Goal: Share content: Share content

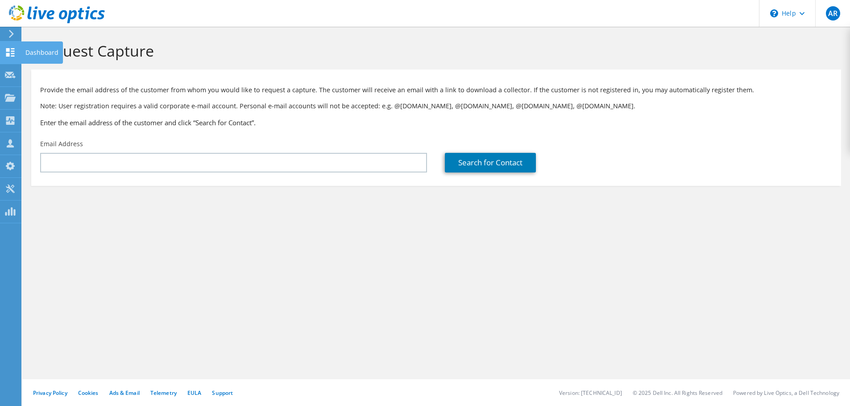
click at [10, 52] on icon at bounding box center [10, 52] width 11 height 8
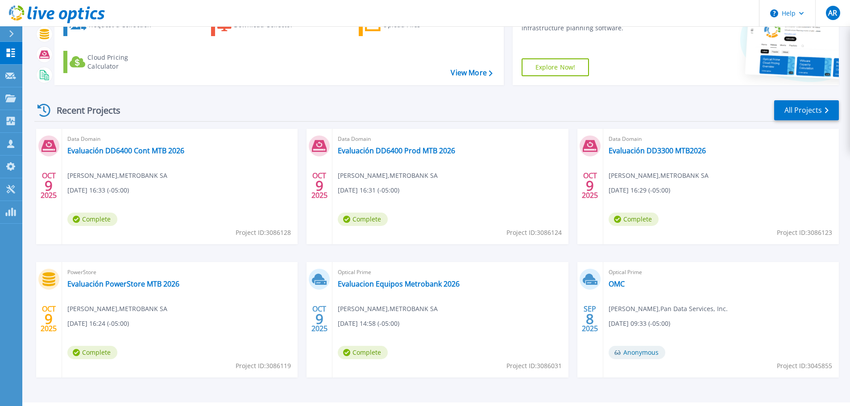
scroll to position [88, 0]
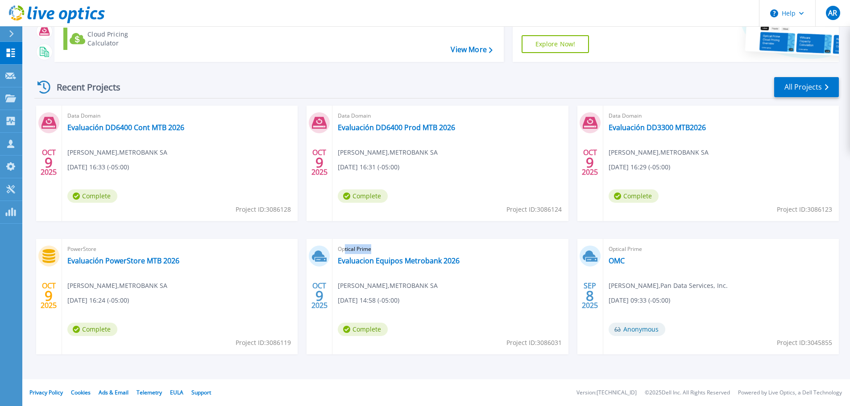
drag, startPoint x: 346, startPoint y: 245, endPoint x: 372, endPoint y: 252, distance: 26.7
click at [372, 252] on span "Optical Prime" at bounding box center [450, 250] width 225 height 10
drag, startPoint x: 343, startPoint y: 251, endPoint x: 373, endPoint y: 254, distance: 30.6
click at [373, 254] on span "Optical Prime" at bounding box center [450, 250] width 225 height 10
click at [149, 127] on link "Evaluación DD6400 Cont MTB 2026" at bounding box center [125, 127] width 117 height 9
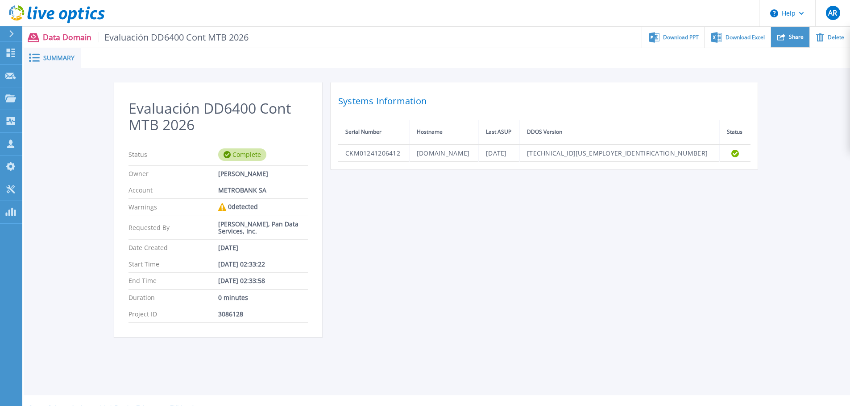
click at [788, 35] on div "Share" at bounding box center [790, 37] width 38 height 21
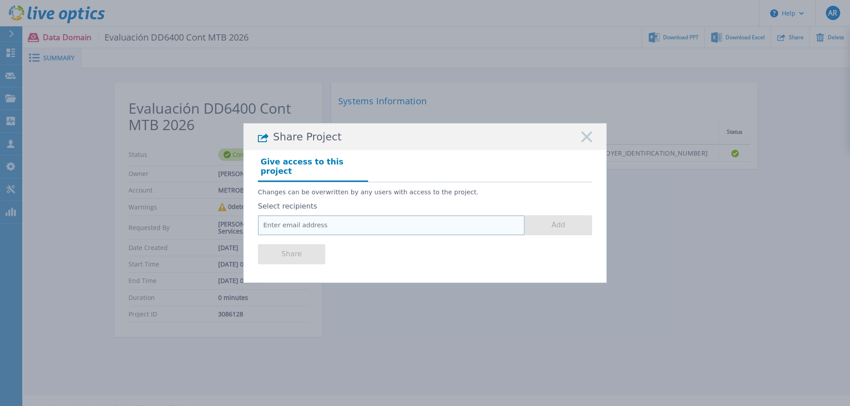
click at [361, 219] on input "email" at bounding box center [391, 226] width 267 height 20
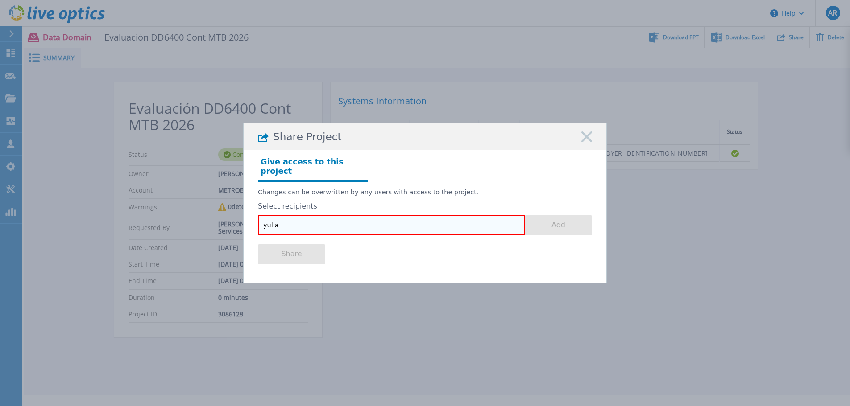
drag, startPoint x: 311, startPoint y: 222, endPoint x: 132, endPoint y: 232, distance: 179.2
click at [132, 232] on div "Share Project Give access to this project Changes can be overwritten by any use…" at bounding box center [425, 203] width 850 height 406
paste input "escorcia@pandataservices.com"
type input "[EMAIL_ADDRESS][DOMAIN_NAME]"
click at [563, 231] on button "Add" at bounding box center [558, 226] width 67 height 20
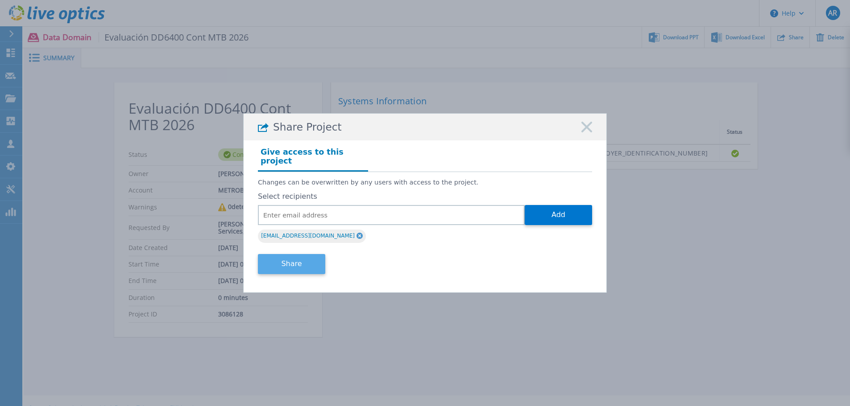
click at [305, 261] on button "Share" at bounding box center [291, 264] width 67 height 20
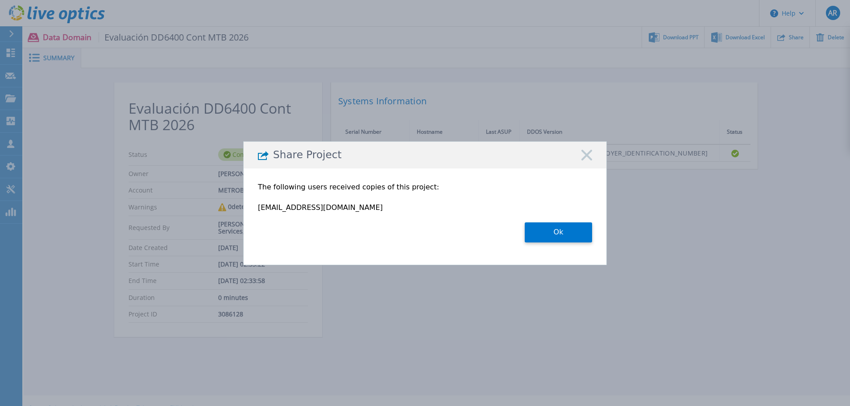
click at [590, 155] on icon at bounding box center [586, 155] width 11 height 11
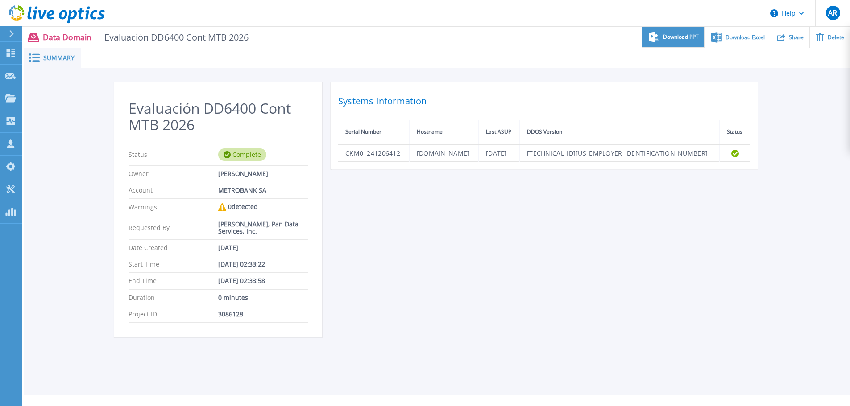
click at [677, 39] on span "Download PPT" at bounding box center [681, 36] width 36 height 5
click at [18, 52] on link "Dashboard Dashboard" at bounding box center [11, 53] width 22 height 23
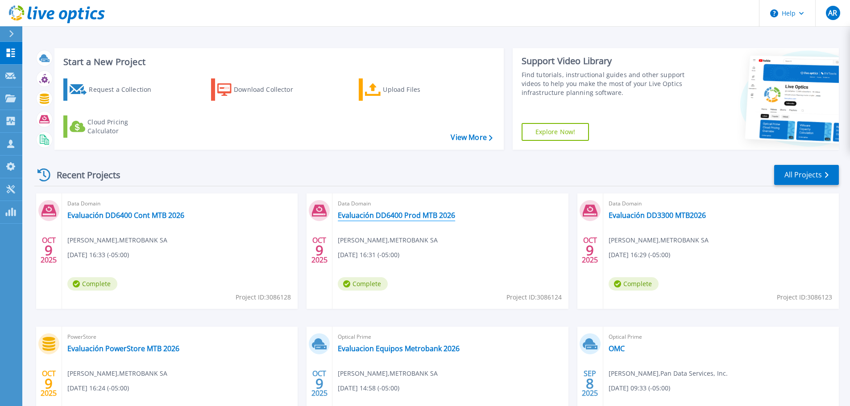
click at [369, 217] on link "Evaluación DD6400 Prod MTB 2026" at bounding box center [396, 215] width 117 height 9
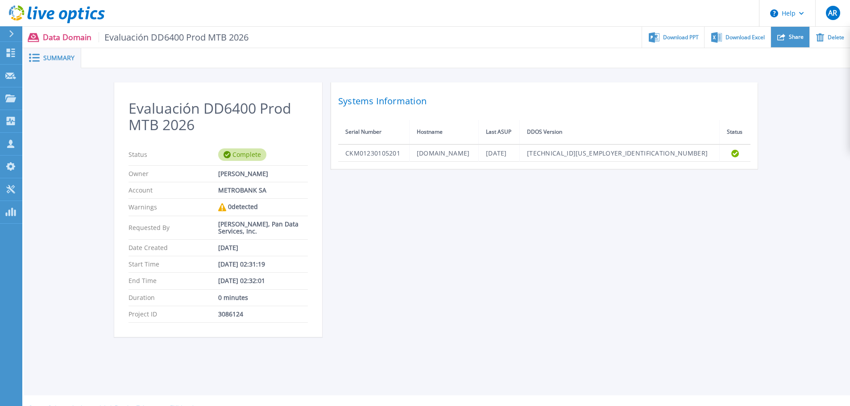
click at [788, 37] on div "Share" at bounding box center [790, 37] width 38 height 21
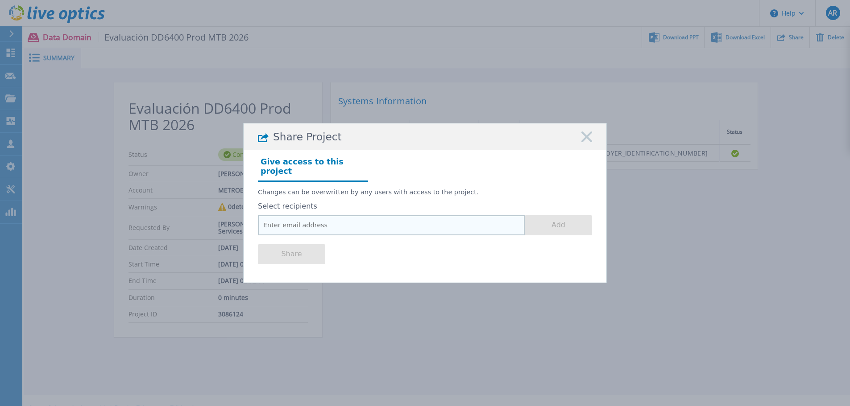
click at [411, 224] on input "email" at bounding box center [391, 226] width 267 height 20
paste input "yescorcia@pandataservices.com"
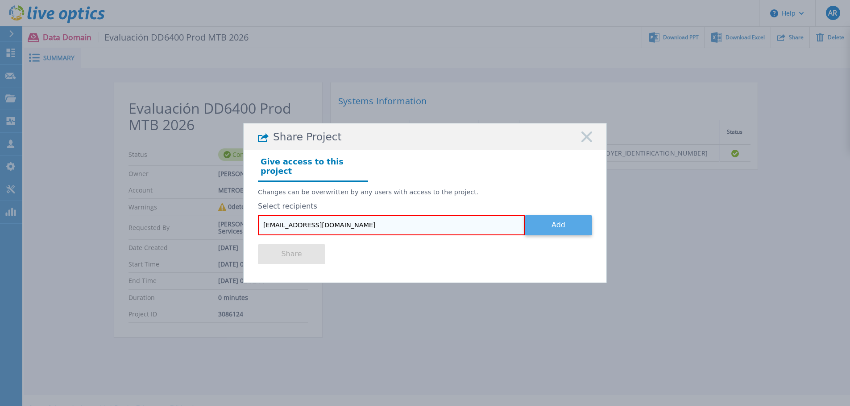
type input "yescorcia@pandataservices.com"
click at [553, 217] on button "Add" at bounding box center [558, 226] width 67 height 20
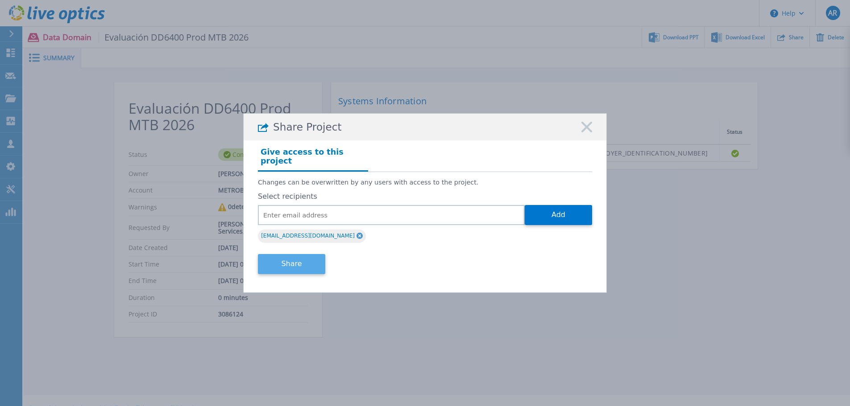
click at [287, 261] on button "Share" at bounding box center [291, 264] width 67 height 20
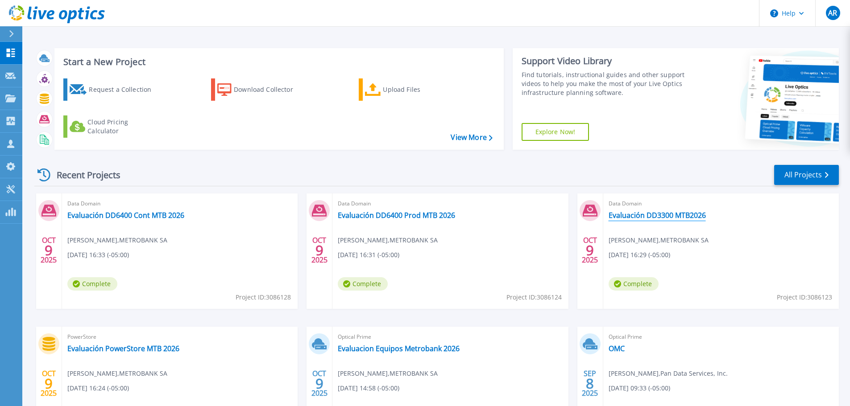
click at [638, 217] on link "Evaluación DD3300 MTB2026" at bounding box center [657, 215] width 97 height 9
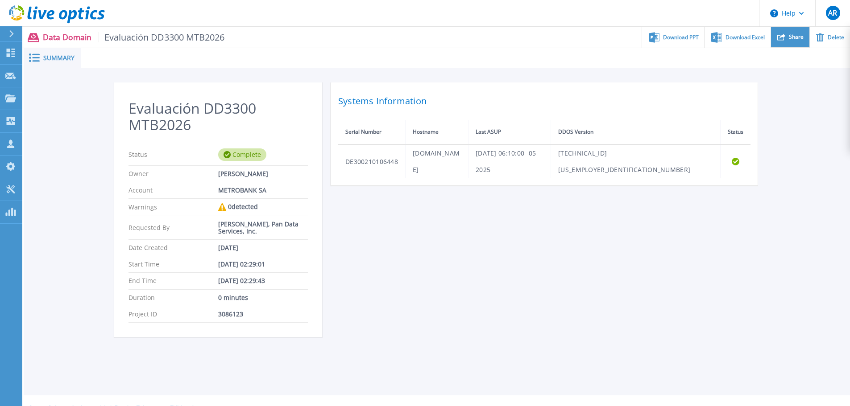
click at [793, 38] on span "Share" at bounding box center [796, 36] width 15 height 5
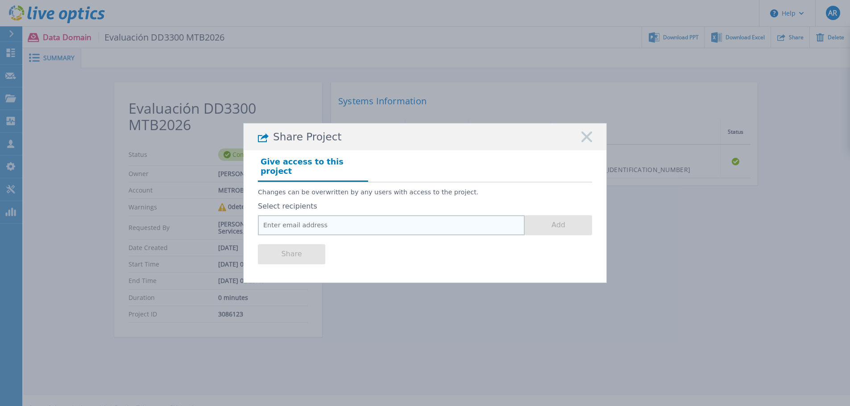
click at [320, 222] on input "email" at bounding box center [391, 226] width 267 height 20
paste input "yescorcia@pandataservices.com"
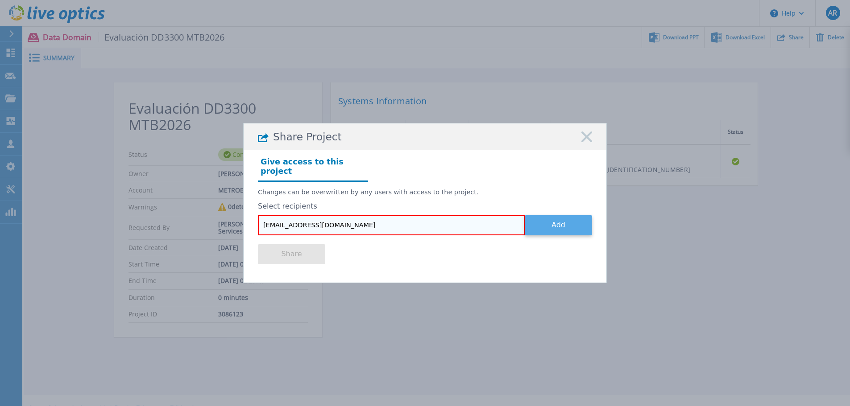
type input "yescorcia@pandataservices.com"
click at [558, 223] on button "Add" at bounding box center [558, 226] width 67 height 20
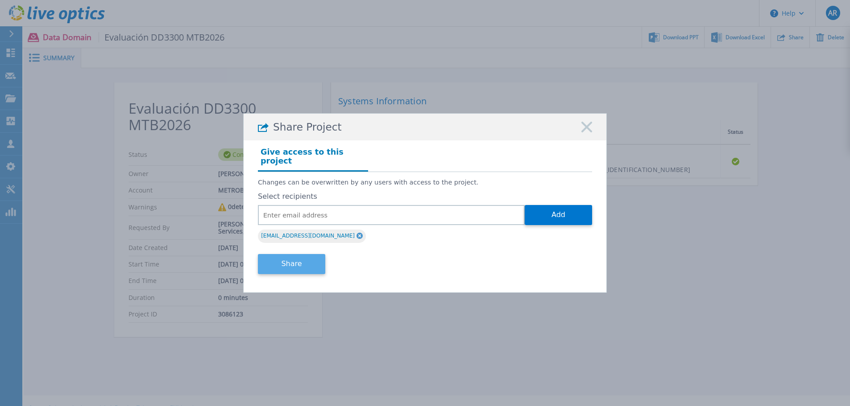
click at [293, 261] on button "Share" at bounding box center [291, 264] width 67 height 20
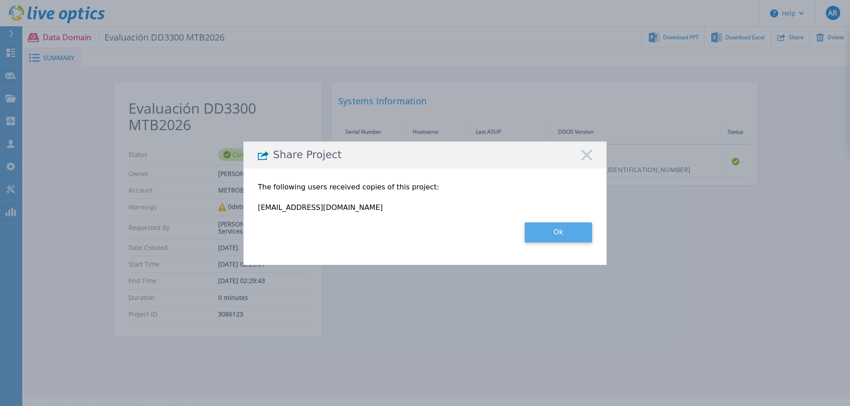
click at [534, 232] on button "Ok" at bounding box center [558, 233] width 67 height 20
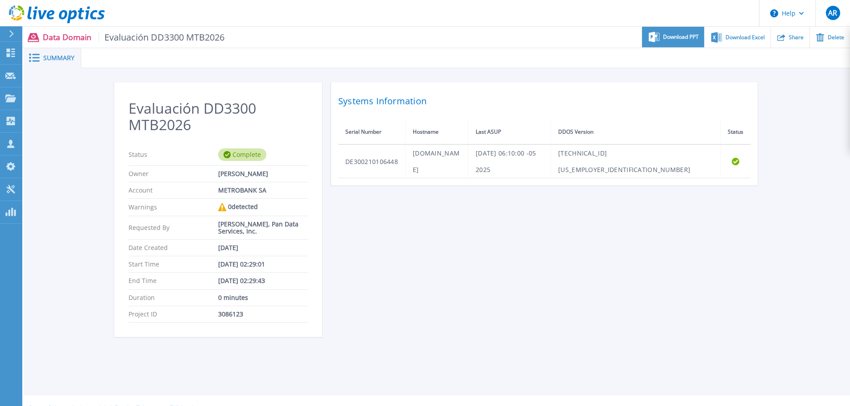
click at [682, 43] on div "Download PPT" at bounding box center [673, 37] width 62 height 21
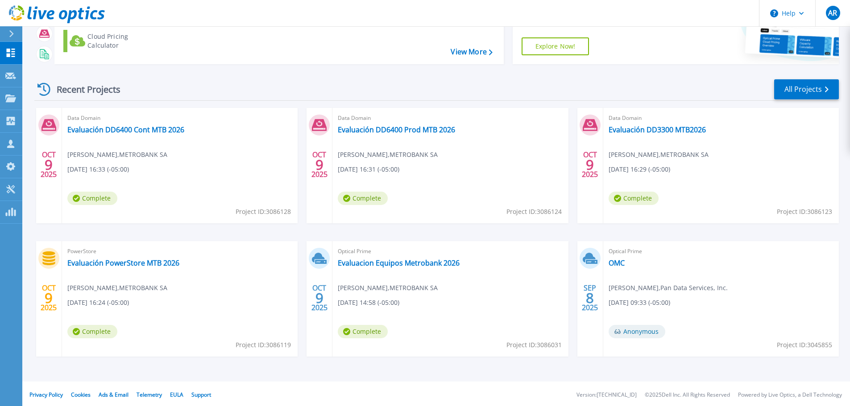
scroll to position [88, 0]
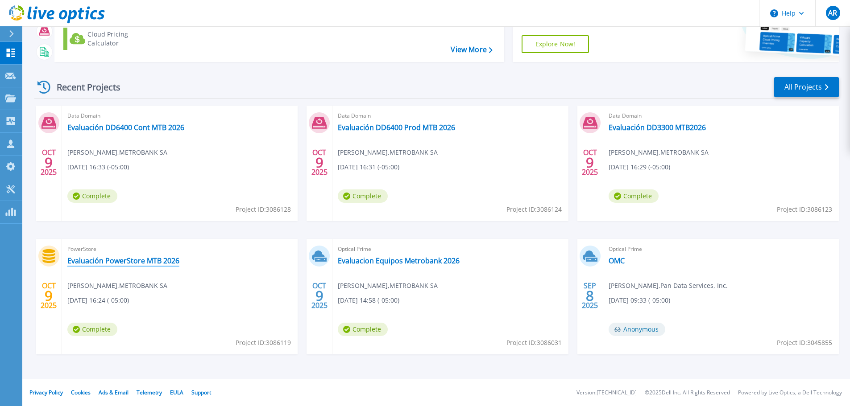
click at [118, 260] on link "Evaluación PowerStore MTB 2026" at bounding box center [123, 261] width 112 height 9
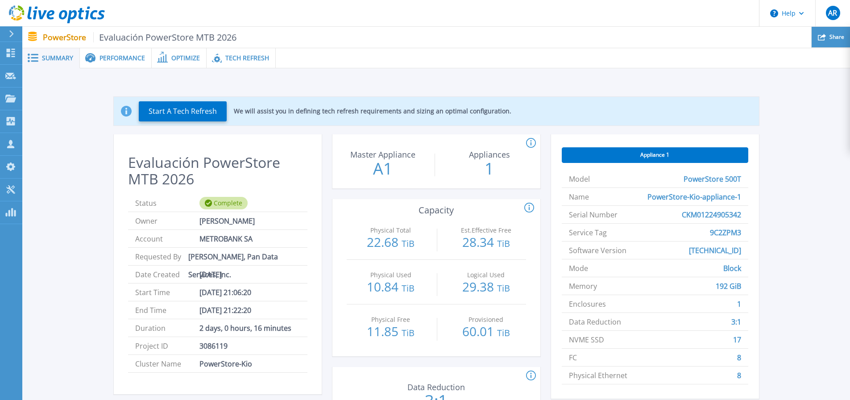
click at [831, 36] on span "Share" at bounding box center [837, 36] width 15 height 5
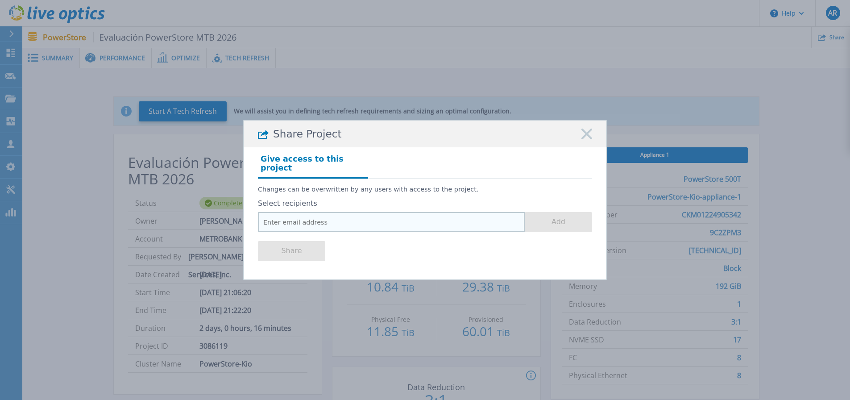
click at [315, 218] on input "email" at bounding box center [391, 222] width 267 height 20
paste input "[EMAIL_ADDRESS][DOMAIN_NAME]"
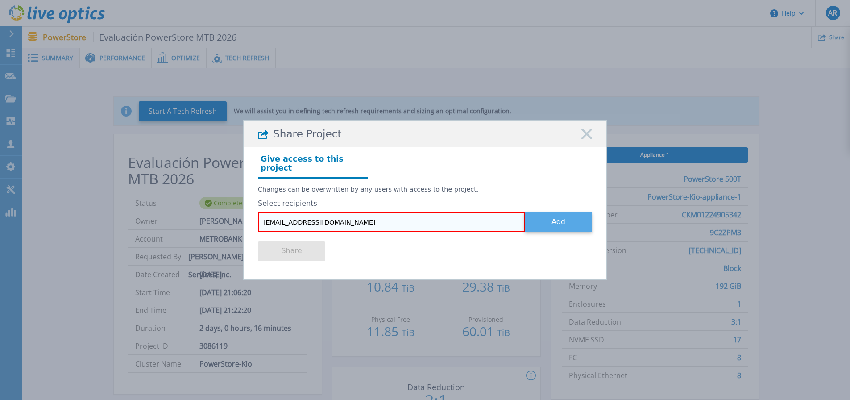
type input "[EMAIL_ADDRESS][DOMAIN_NAME]"
click at [553, 212] on button "Add" at bounding box center [558, 222] width 67 height 20
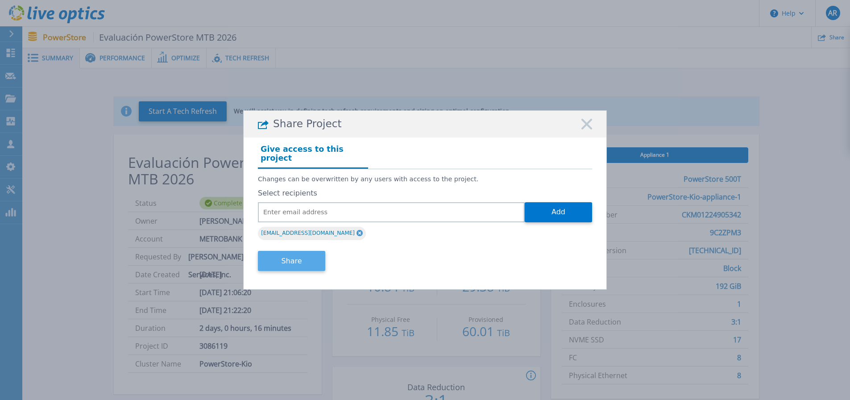
click at [304, 258] on button "Share" at bounding box center [291, 261] width 67 height 20
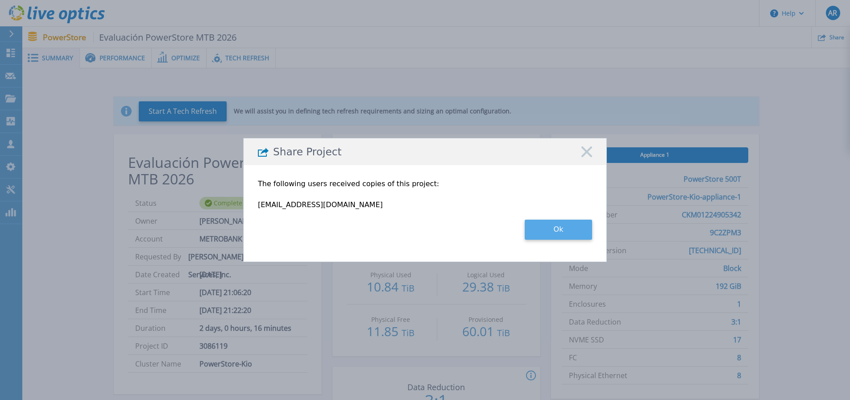
click at [570, 233] on button "Ok" at bounding box center [558, 230] width 67 height 20
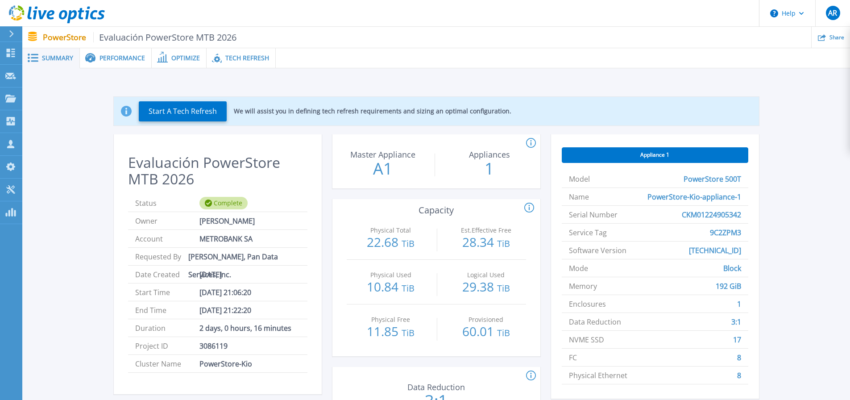
click at [127, 60] on span "Performance" at bounding box center [123, 58] width 46 height 6
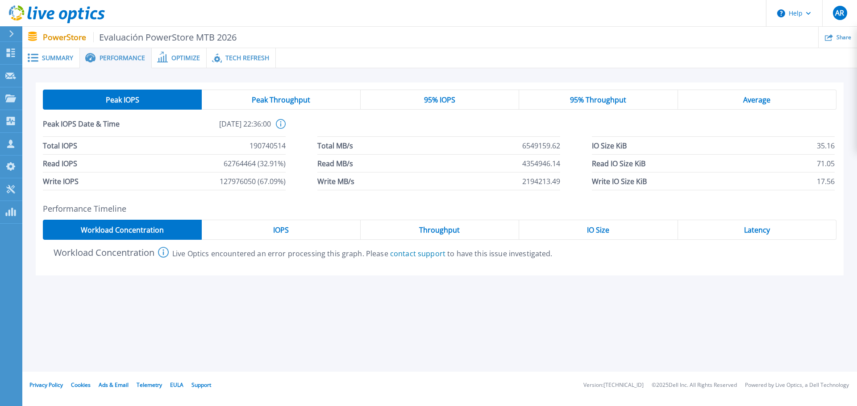
click at [178, 56] on span "Optimize" at bounding box center [185, 58] width 29 height 6
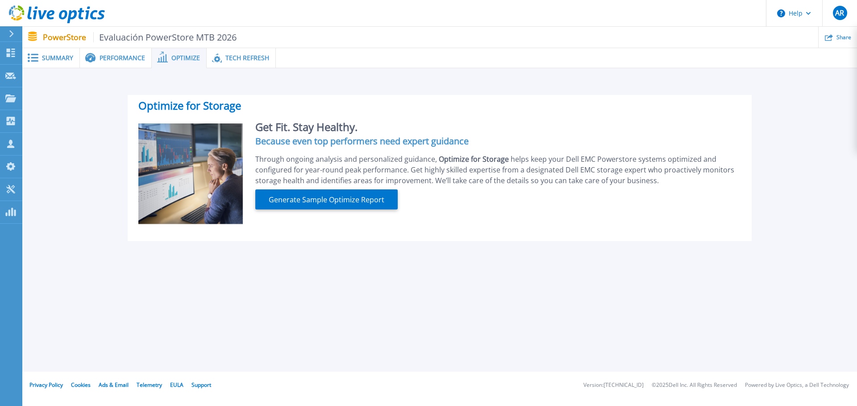
click at [239, 58] on span "Tech Refresh" at bounding box center [247, 58] width 44 height 6
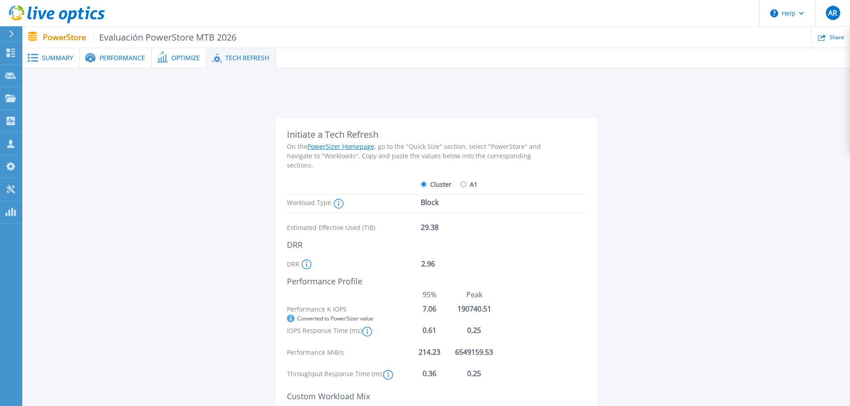
click at [166, 56] on icon at bounding box center [162, 57] width 11 height 11
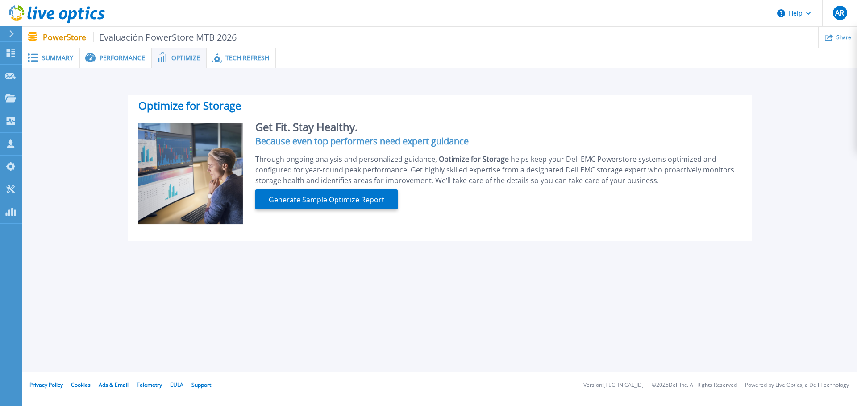
click at [112, 56] on span "Performance" at bounding box center [123, 58] width 46 height 6
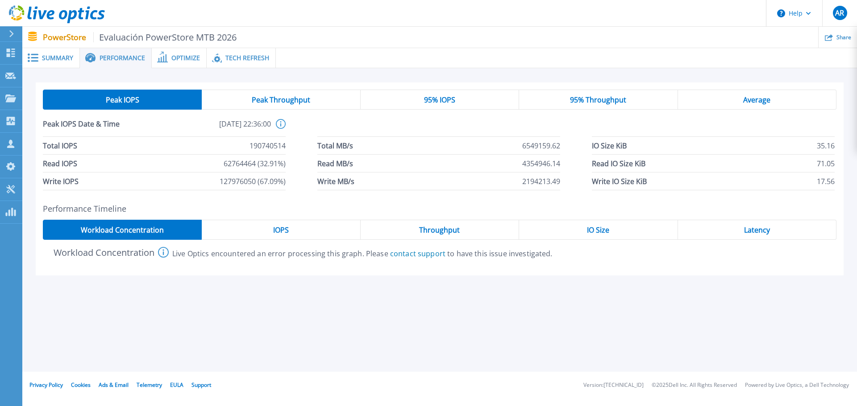
drag, startPoint x: 746, startPoint y: 233, endPoint x: 739, endPoint y: 233, distance: 6.2
click at [746, 233] on span "Latency" at bounding box center [757, 230] width 26 height 7
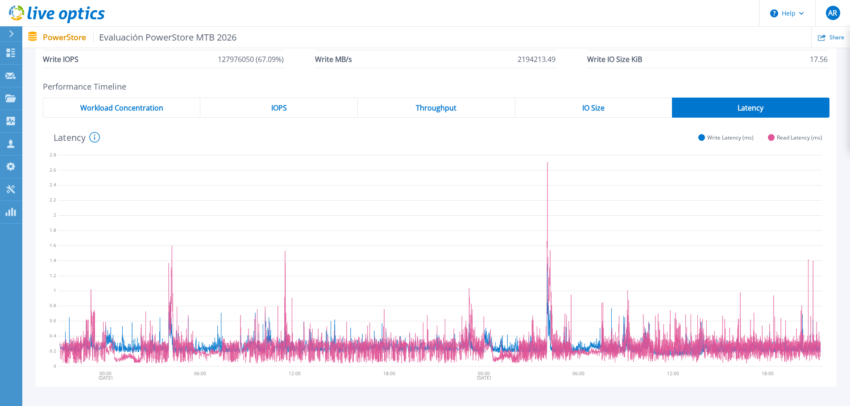
scroll to position [100, 0]
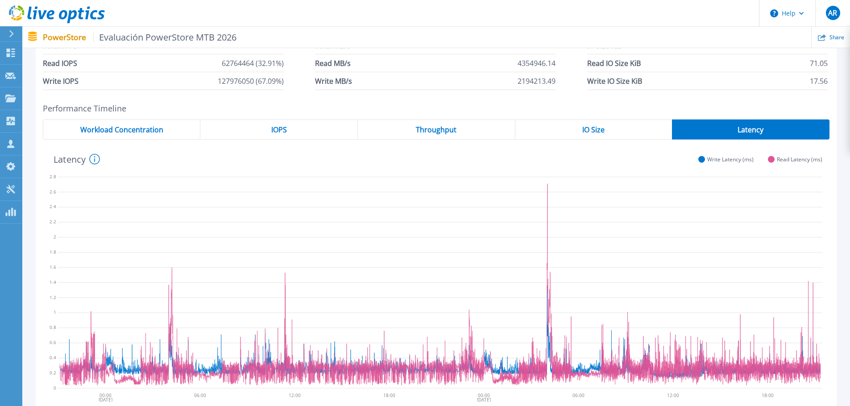
click at [546, 203] on icon at bounding box center [440, 281] width 764 height 223
drag, startPoint x: 546, startPoint y: 203, endPoint x: 553, endPoint y: 202, distance: 6.8
click at [553, 202] on icon at bounding box center [440, 281] width 764 height 223
click at [593, 124] on div "IO Size" at bounding box center [593, 130] width 157 height 20
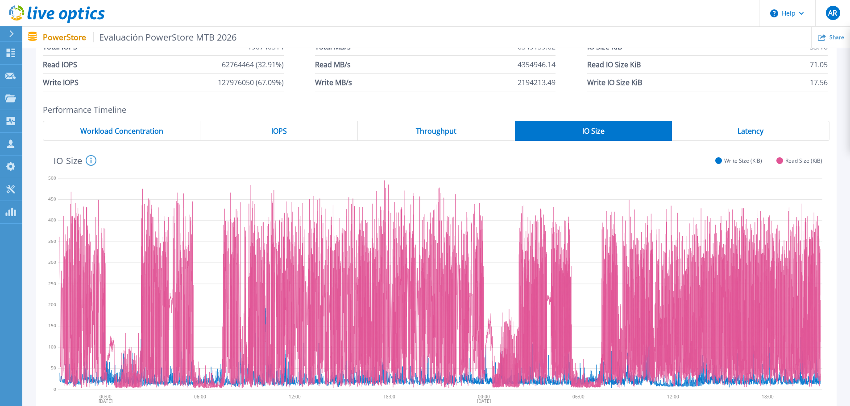
scroll to position [0, 0]
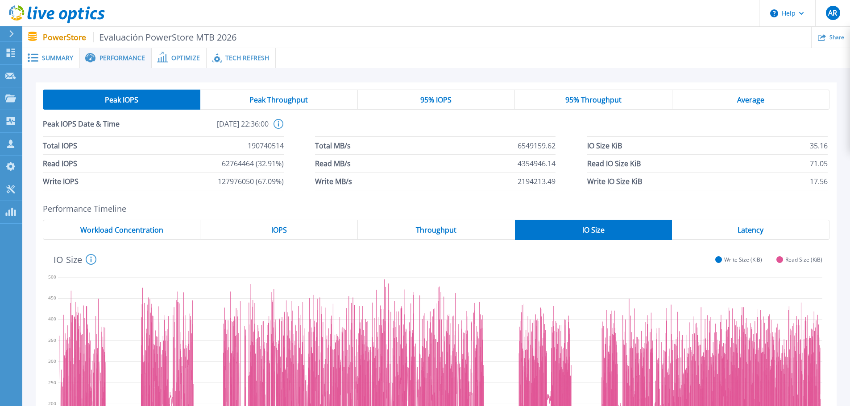
click at [426, 235] on div "Throughput" at bounding box center [436, 230] width 157 height 20
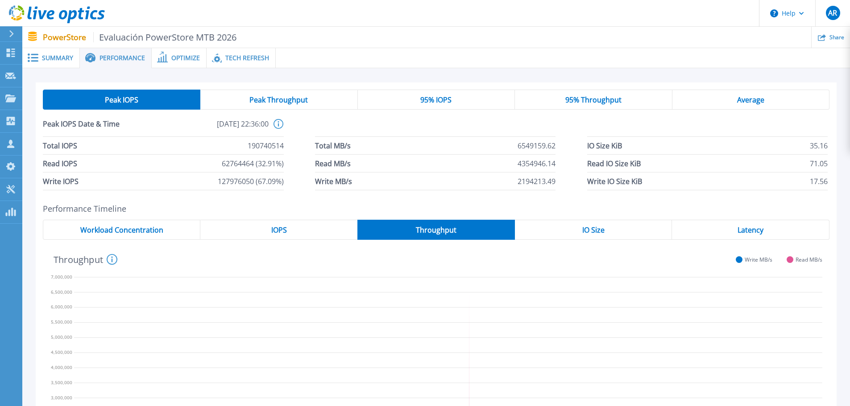
scroll to position [178, 0]
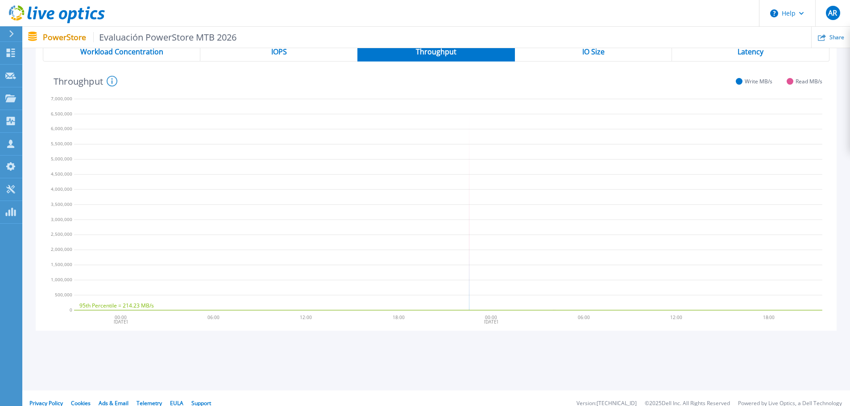
click at [274, 47] on ul "Share" at bounding box center [543, 37] width 614 height 21
click at [277, 54] on span "IOPS" at bounding box center [279, 51] width 16 height 7
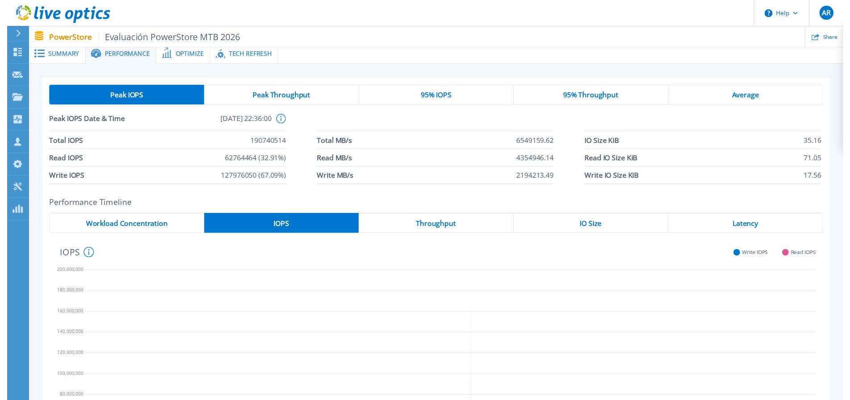
scroll to position [0, 0]
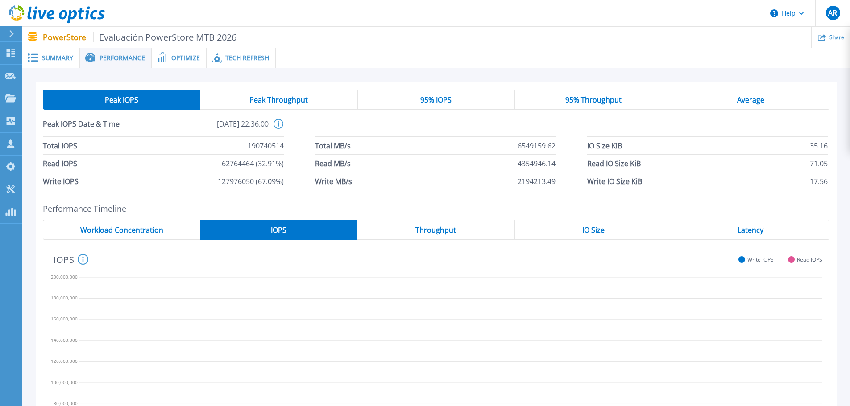
click at [125, 225] on div "Workload Concentration" at bounding box center [122, 230] width 158 height 20
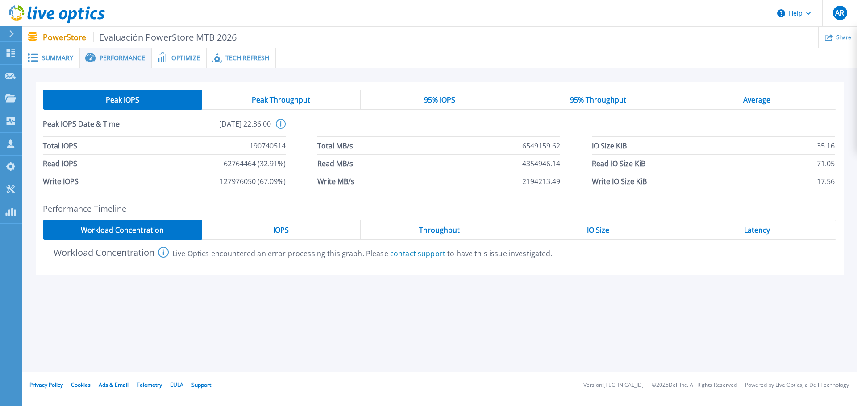
click at [52, 55] on span "Summary" at bounding box center [57, 58] width 31 height 6
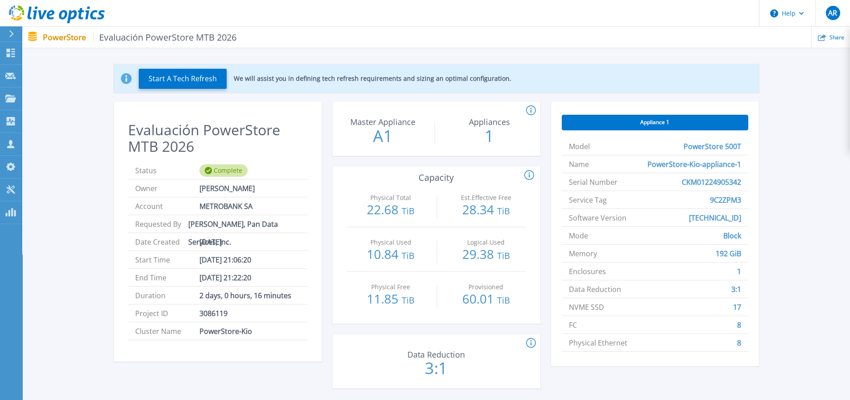
scroll to position [32, 0]
click at [294, 79] on p "We will assist you in defining tech refresh requirements and sizing an optimal …" at bounding box center [373, 78] width 278 height 7
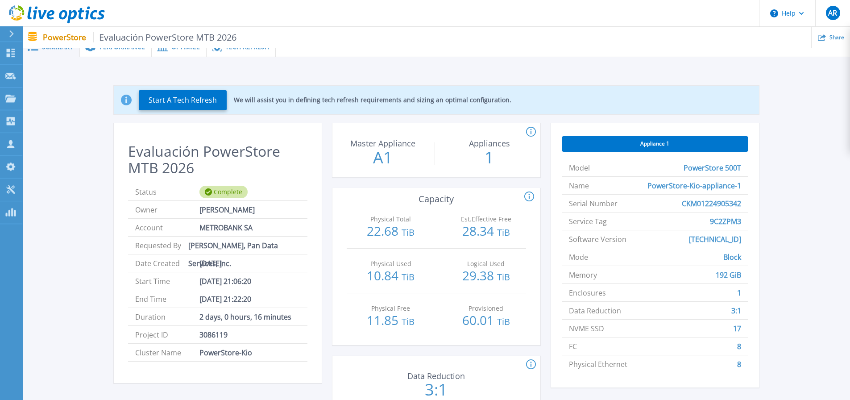
scroll to position [0, 0]
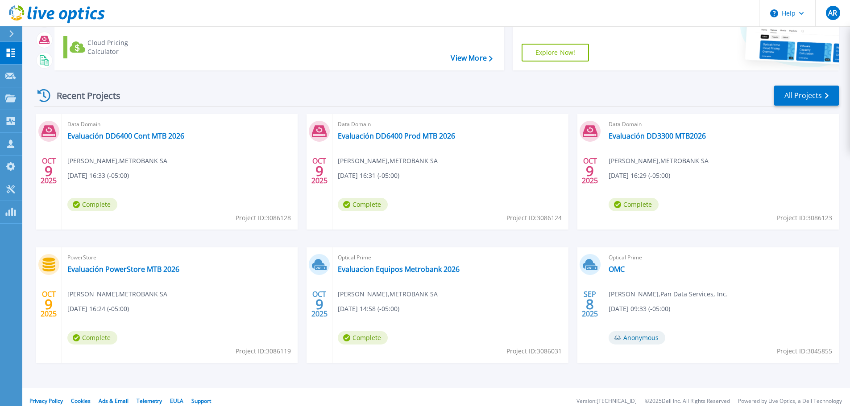
scroll to position [88, 0]
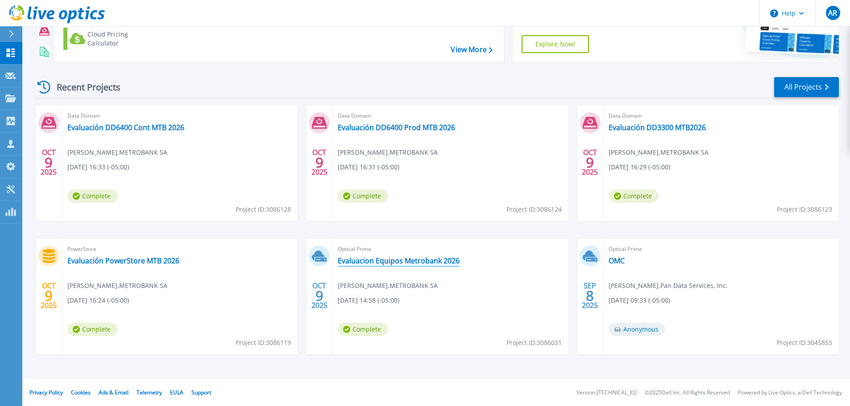
click at [417, 262] on link "Evaluacion Equipos Metrobank 2026" at bounding box center [399, 261] width 122 height 9
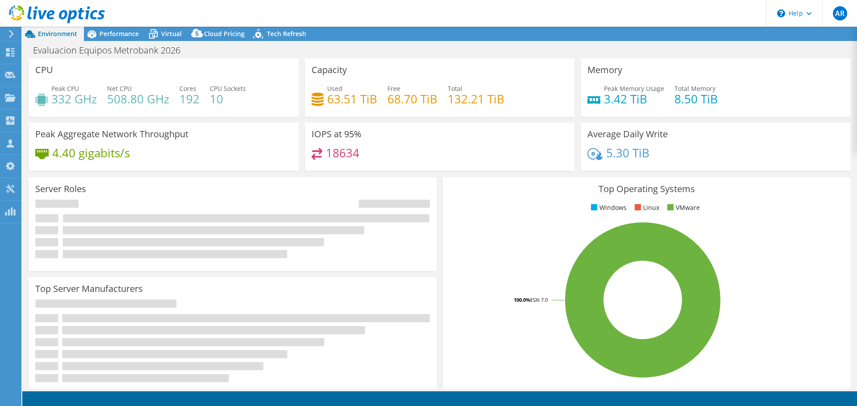
select select "USD"
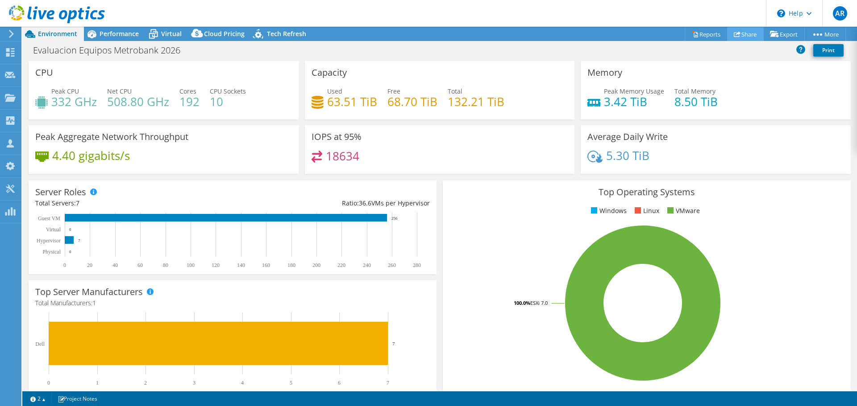
click at [745, 32] on link "Share" at bounding box center [745, 34] width 37 height 14
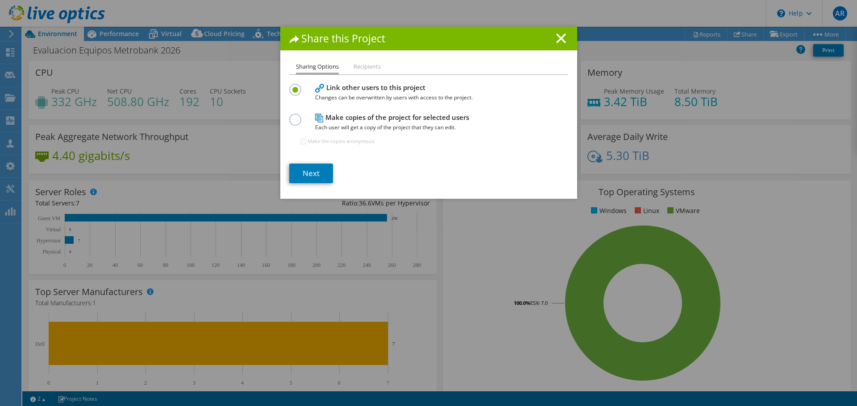
click at [361, 67] on li "Recipients" at bounding box center [366, 67] width 27 height 11
click at [359, 66] on li "Recipients" at bounding box center [366, 67] width 27 height 11
click at [361, 66] on li "Recipients" at bounding box center [366, 67] width 27 height 11
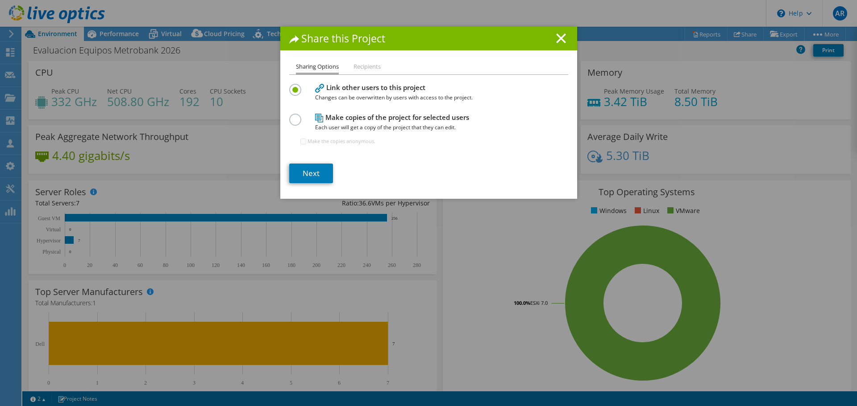
click at [371, 91] on h4 "Link other users to this project Changes can be overwritten by users with acces…" at bounding box center [426, 93] width 223 height 20
click at [311, 177] on link "Next" at bounding box center [311, 174] width 44 height 20
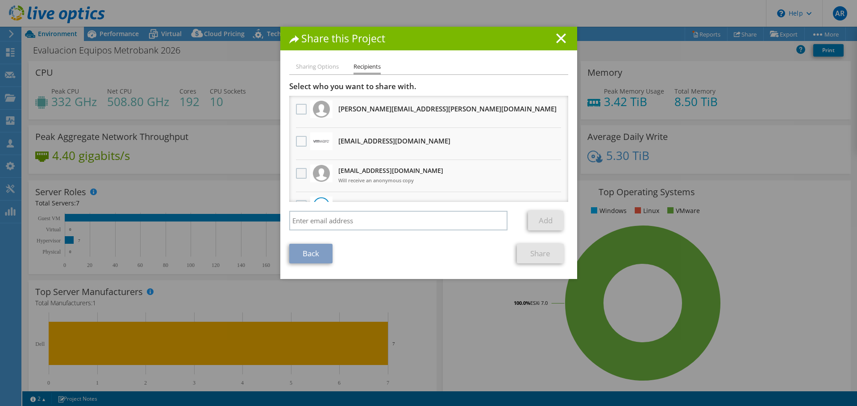
click at [303, 175] on label at bounding box center [302, 173] width 13 height 11
click at [0, 0] on input "checkbox" at bounding box center [0, 0] width 0 height 0
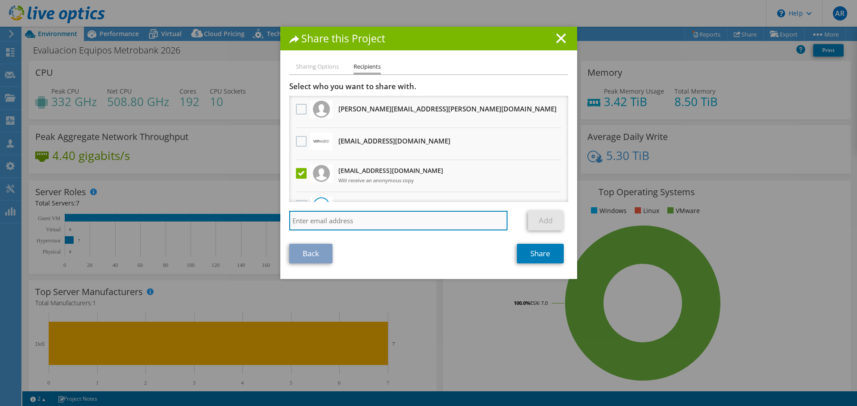
click at [406, 224] on input "search" at bounding box center [398, 221] width 219 height 20
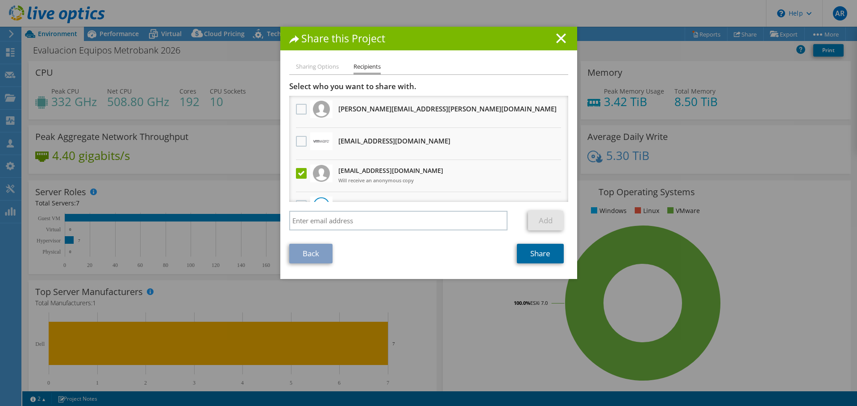
click at [531, 258] on link "Share" at bounding box center [540, 254] width 47 height 20
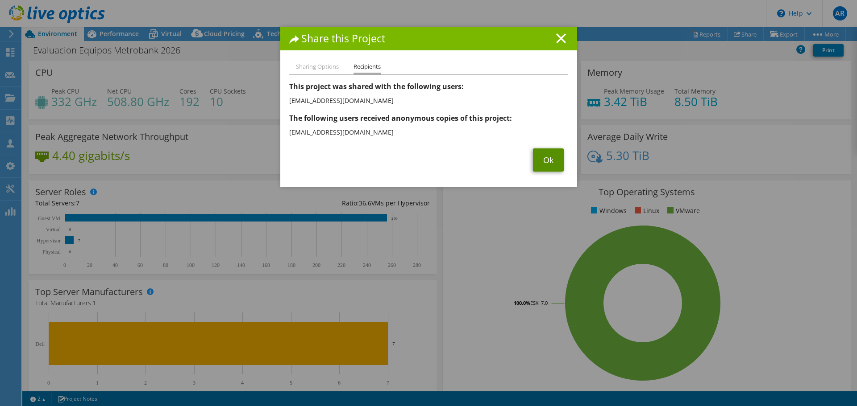
click at [534, 163] on link "Ok" at bounding box center [548, 160] width 31 height 23
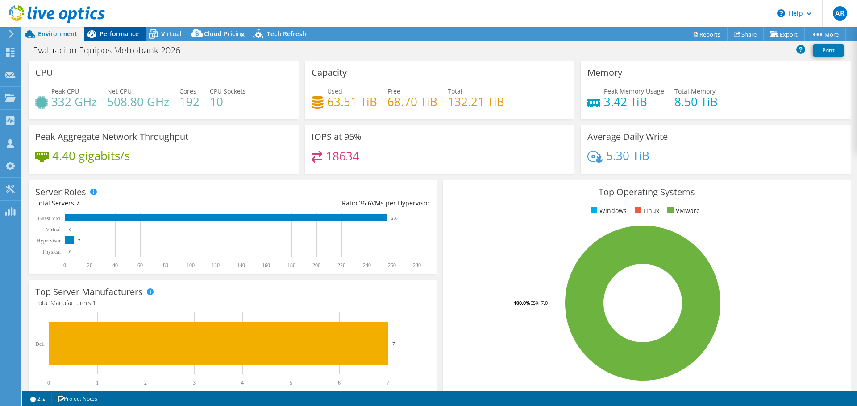
click at [116, 32] on span "Performance" at bounding box center [119, 33] width 39 height 8
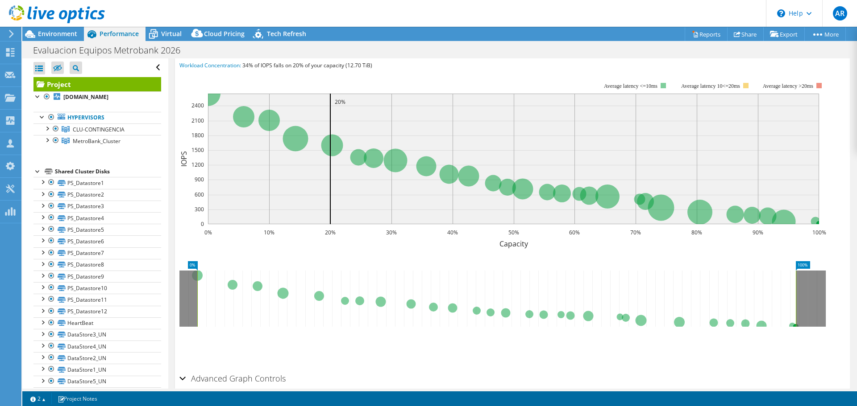
scroll to position [223, 0]
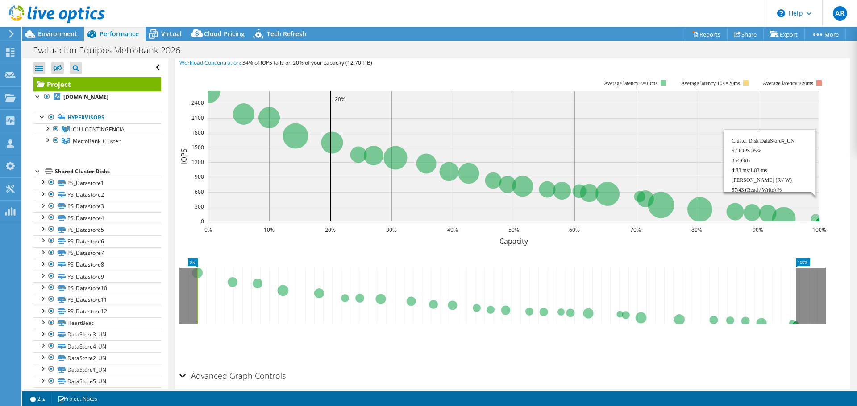
click at [816, 214] on circle at bounding box center [815, 218] width 9 height 9
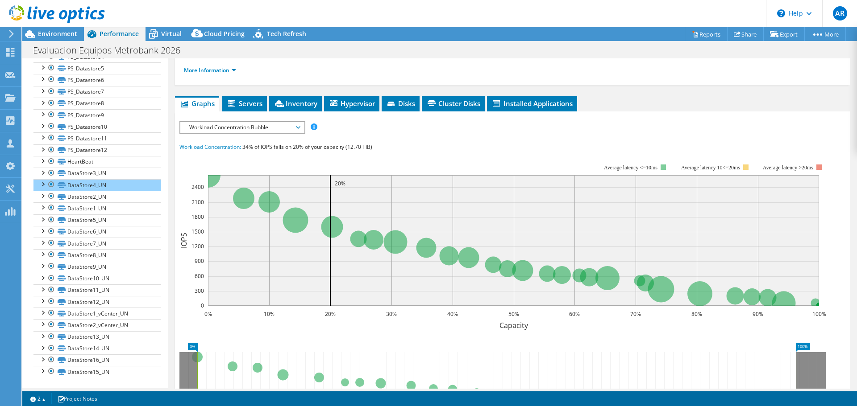
scroll to position [0, 0]
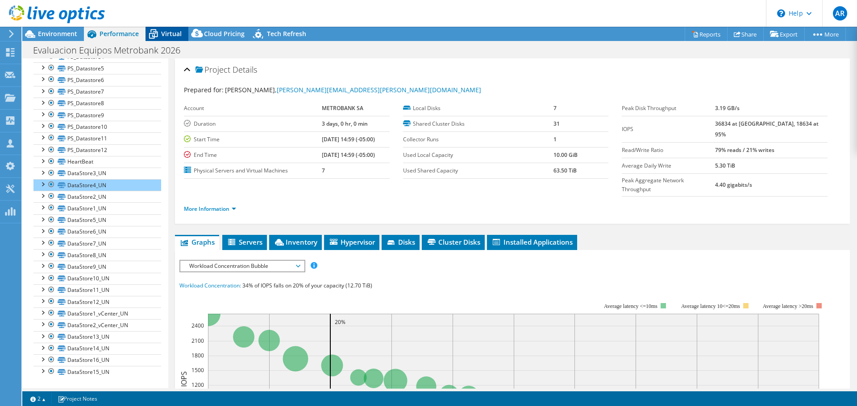
click at [162, 33] on span "Virtual" at bounding box center [171, 33] width 21 height 8
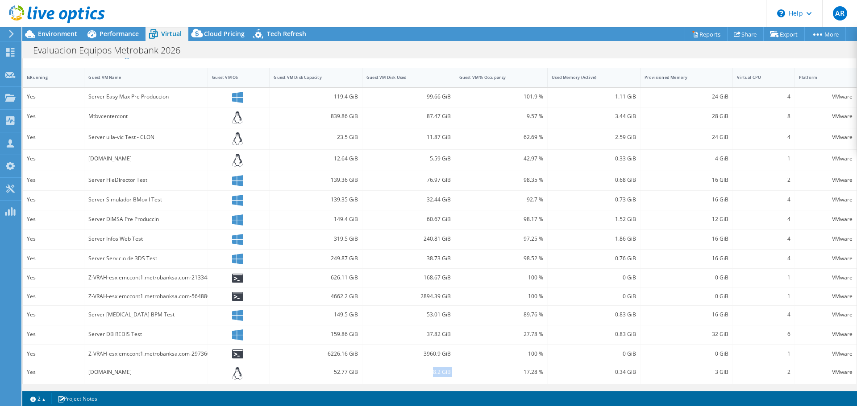
scroll to position [195, 0]
drag, startPoint x: 384, startPoint y: 386, endPoint x: 560, endPoint y: 387, distance: 176.3
click at [560, 387] on div "Guest VMs: 242 Running / 256 Total Page 1 of 18 5 rows 10 rows 20 rows 25 rows …" at bounding box center [439, 212] width 834 height 354
click at [419, 322] on div "53.01 GiB" at bounding box center [408, 315] width 93 height 19
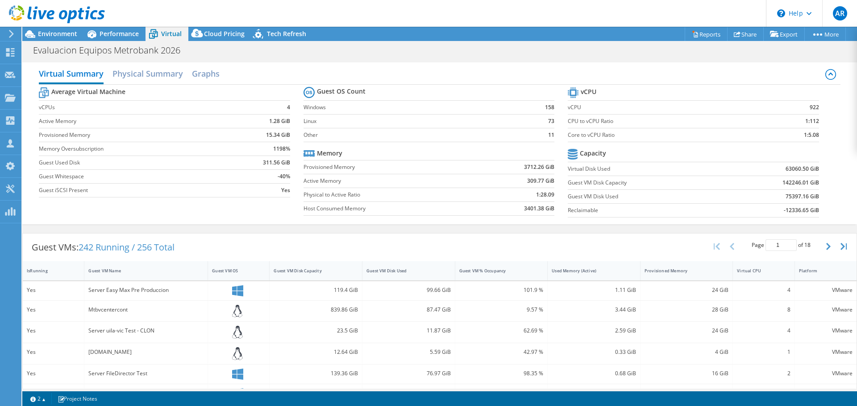
scroll to position [0, 0]
click at [235, 376] on icon at bounding box center [237, 374] width 11 height 11
drag, startPoint x: 525, startPoint y: 166, endPoint x: 549, endPoint y: 164, distance: 24.6
click at [549, 164] on b "3712.26 GiB" at bounding box center [539, 167] width 30 height 9
drag, startPoint x: 518, startPoint y: 209, endPoint x: 553, endPoint y: 209, distance: 35.3
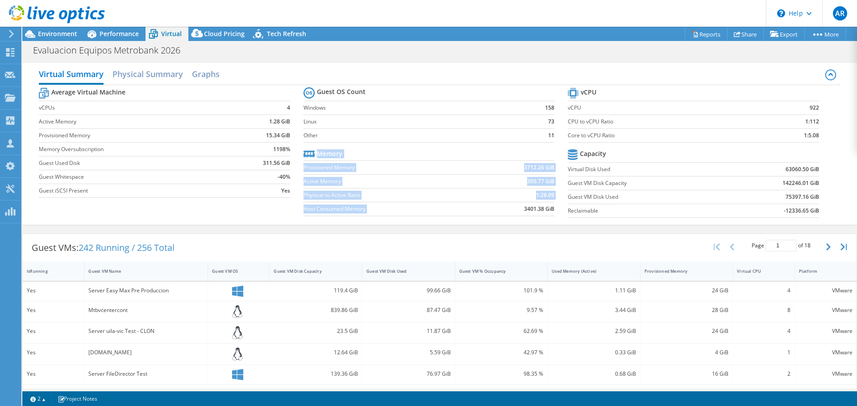
click at [553, 209] on section "Guest OS Count Windows 158 Linux 73 Other 11 Memory Provisioned Memory 3712.26 …" at bounding box center [435, 153] width 264 height 136
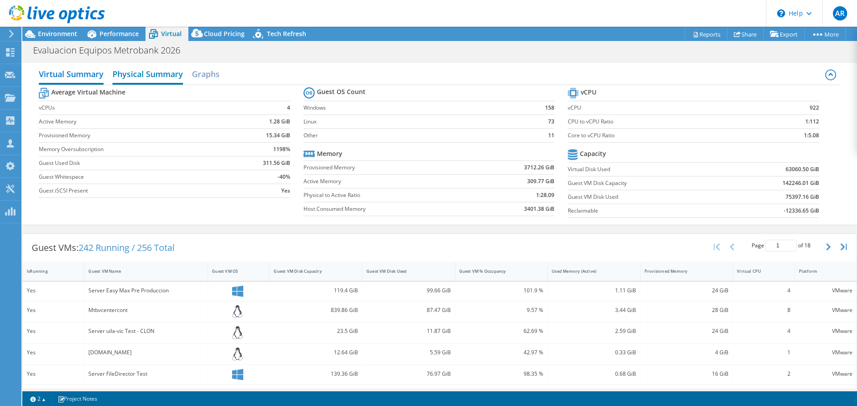
click at [169, 76] on h2 "Physical Summary" at bounding box center [147, 75] width 71 height 20
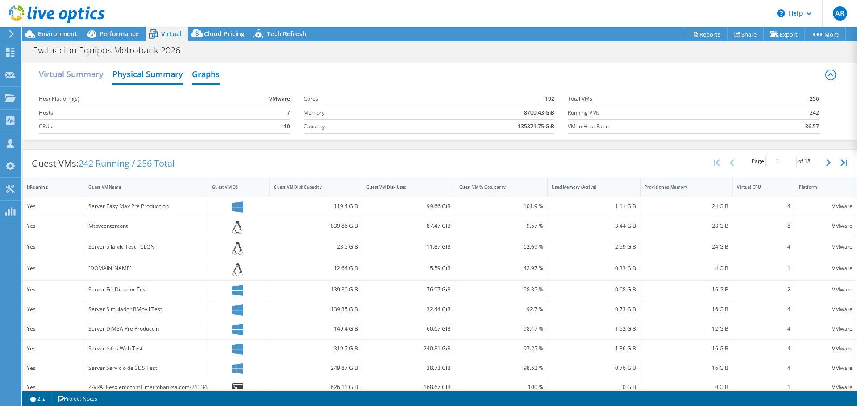
click at [203, 79] on h2 "Graphs" at bounding box center [206, 75] width 28 height 20
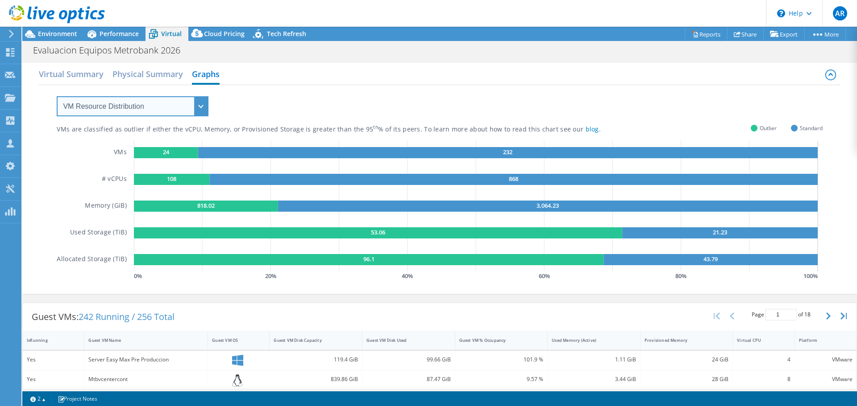
click at [165, 102] on select "VM Resource Distribution Provisioning Contrast Over Provisioning" at bounding box center [133, 106] width 152 height 20
click at [57, 96] on select "VM Resource Distribution Provisioning Contrast Over Provisioning" at bounding box center [133, 106] width 152 height 20
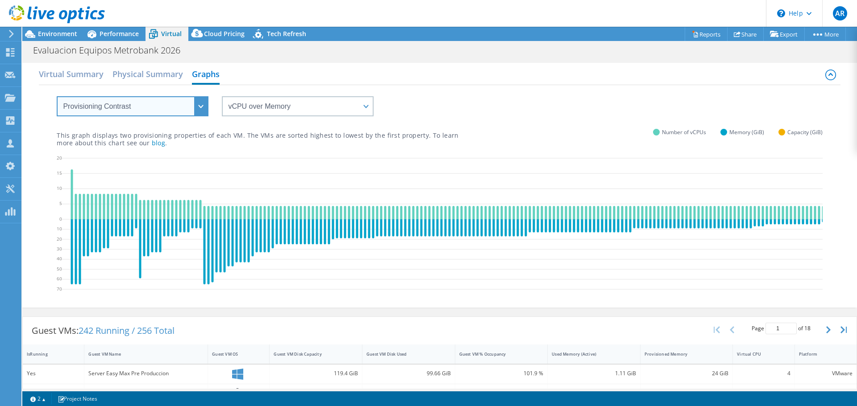
drag, startPoint x: 195, startPoint y: 101, endPoint x: 185, endPoint y: 115, distance: 17.3
click at [195, 101] on select "VM Resource Distribution Provisioning Contrast Over Provisioning" at bounding box center [133, 106] width 152 height 20
select select "Over Provisioning"
click at [57, 96] on select "VM Resource Distribution Provisioning Contrast Over Provisioning" at bounding box center [133, 106] width 152 height 20
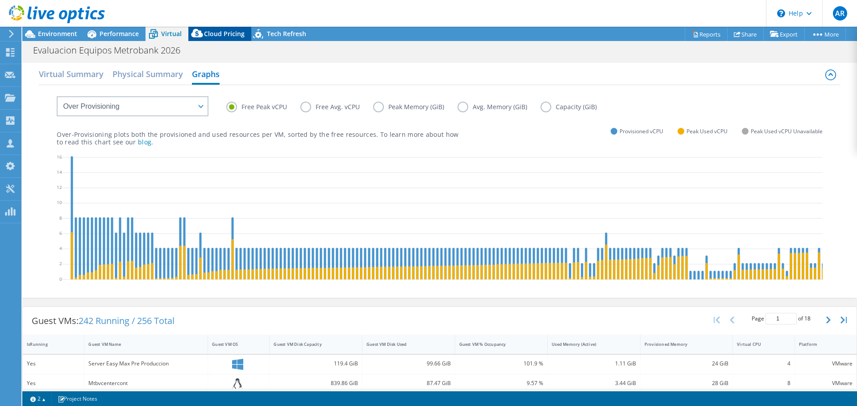
click at [211, 37] on span "Cloud Pricing" at bounding box center [224, 33] width 41 height 8
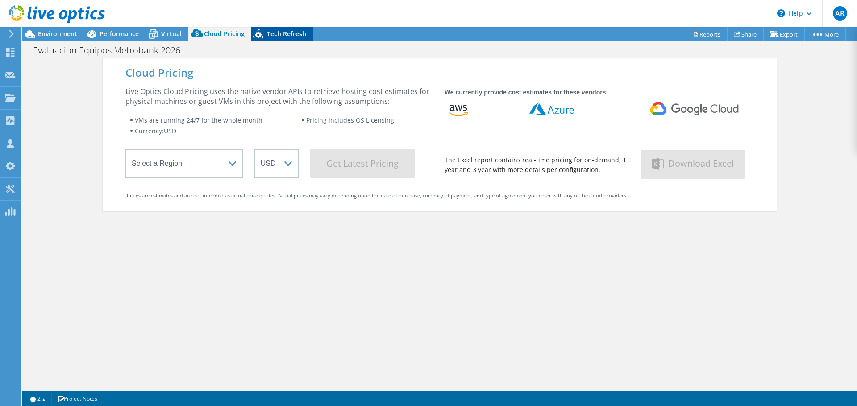
click at [284, 36] on span "Tech Refresh" at bounding box center [286, 33] width 39 height 8
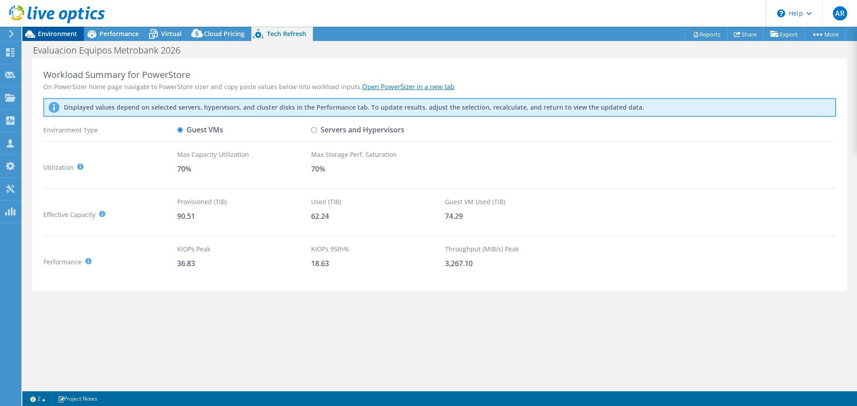
click at [55, 34] on span "Environment" at bounding box center [57, 33] width 39 height 8
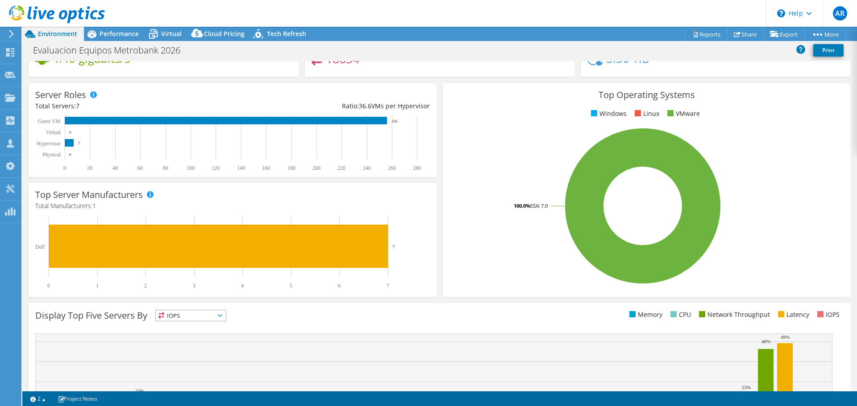
scroll to position [189, 0]
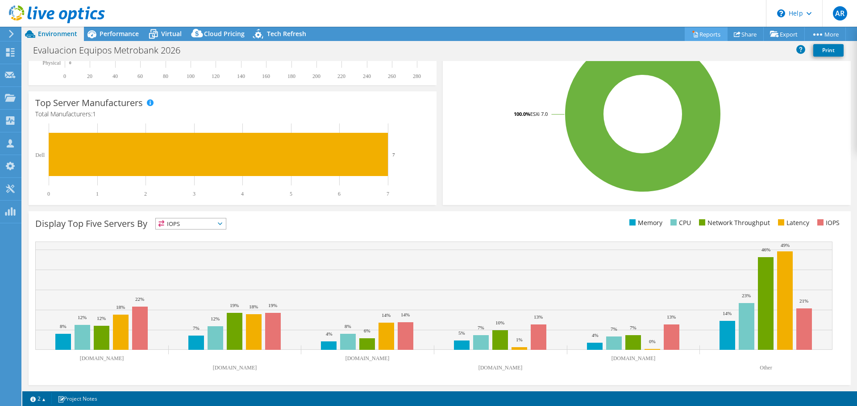
click at [693, 37] on icon at bounding box center [695, 34] width 4 height 5
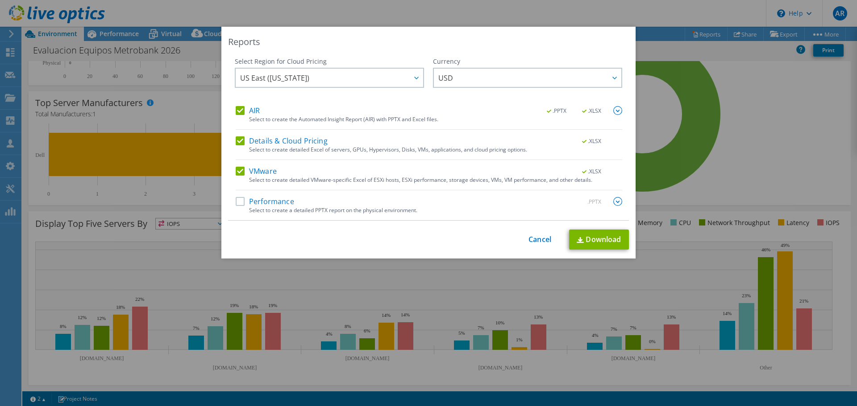
click at [239, 201] on label "Performance" at bounding box center [265, 201] width 58 height 9
click at [0, 0] on input "Performance" at bounding box center [0, 0] width 0 height 0
click at [238, 172] on label "VMware" at bounding box center [256, 171] width 41 height 9
click at [0, 0] on input "VMware" at bounding box center [0, 0] width 0 height 0
click at [236, 141] on label "Details & Cloud Pricing" at bounding box center [282, 141] width 92 height 9
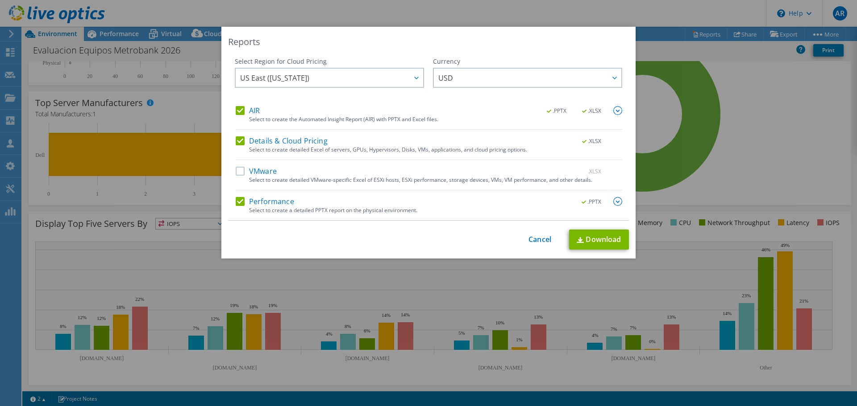
click at [0, 0] on input "Details & Cloud Pricing" at bounding box center [0, 0] width 0 height 0
click at [236, 109] on label "AIR" at bounding box center [248, 110] width 24 height 9
click at [0, 0] on input "AIR" at bounding box center [0, 0] width 0 height 0
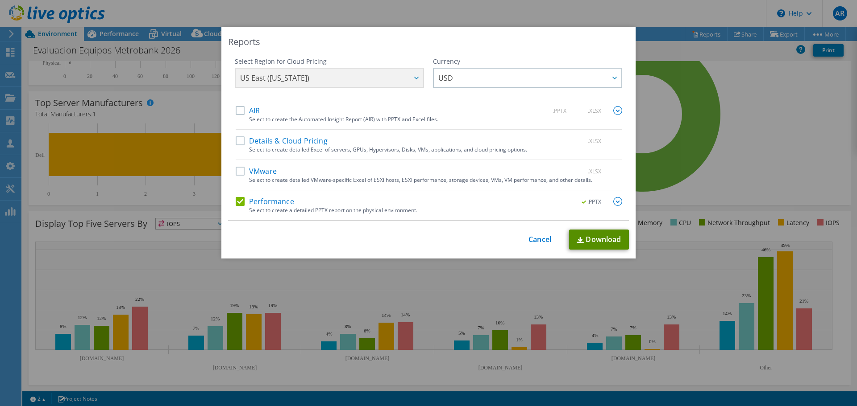
click at [586, 242] on link "Download" at bounding box center [599, 240] width 60 height 20
click at [231, 203] on div "Select Region for Cloud Pricing Asia Pacific ([GEOGRAPHIC_DATA]) [GEOGRAPHIC_DA…" at bounding box center [428, 139] width 401 height 164
click at [236, 202] on label "Performance" at bounding box center [265, 201] width 58 height 9
click at [0, 0] on input "Performance" at bounding box center [0, 0] width 0 height 0
click at [535, 237] on link "Cancel" at bounding box center [539, 240] width 23 height 8
